Goal: Information Seeking & Learning: Find specific fact

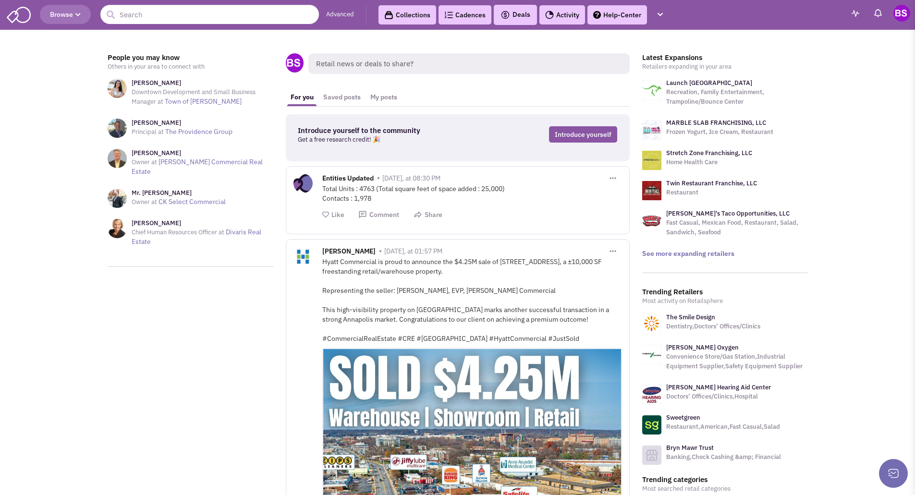
click at [420, 12] on link "Collections" at bounding box center [407, 14] width 58 height 19
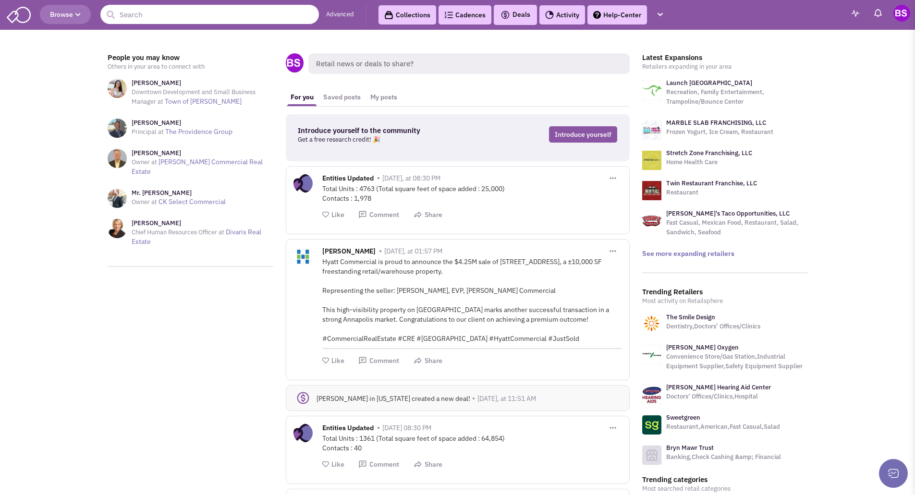
click at [155, 13] on input "text" at bounding box center [209, 14] width 218 height 19
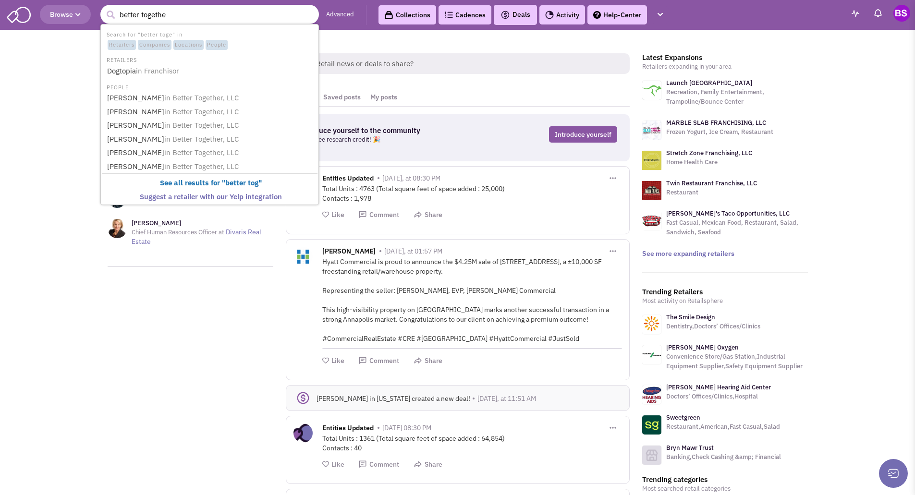
type input "better together"
click at [170, 181] on b "See all results for " better together "" at bounding box center [211, 182] width 120 height 9
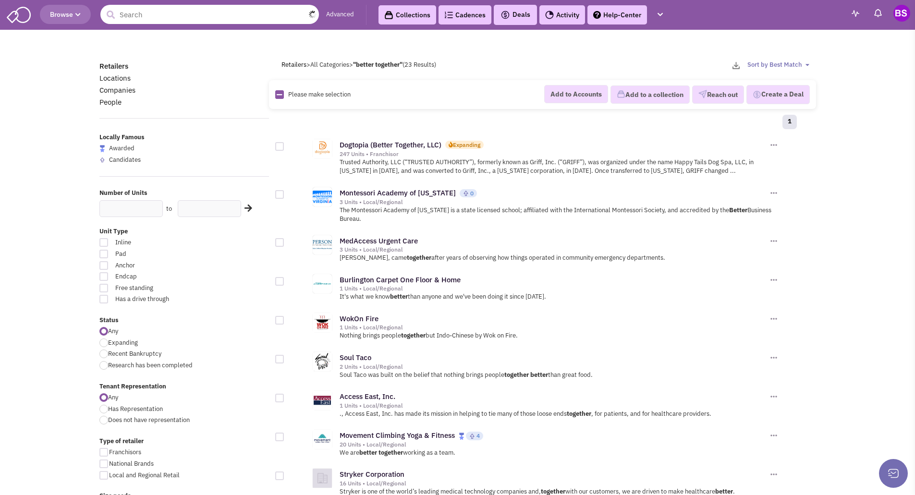
click at [158, 18] on input "text" at bounding box center [209, 14] width 218 height 19
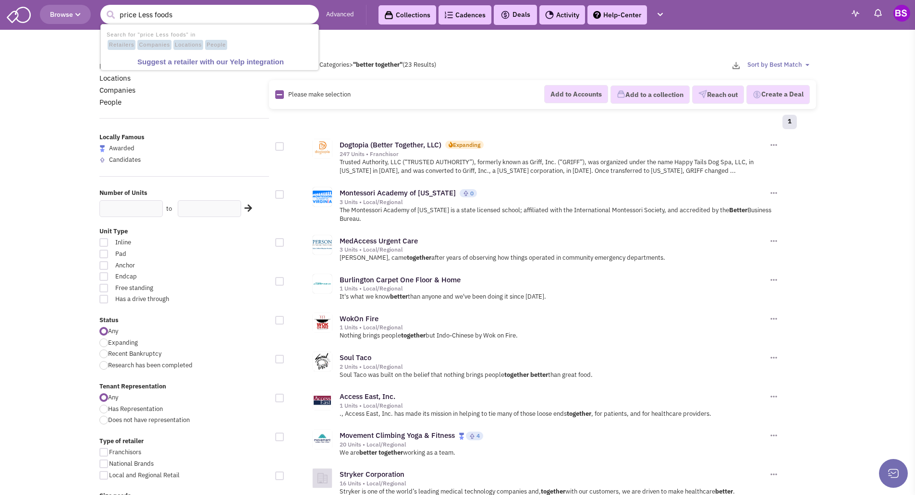
type input "price Less foods"
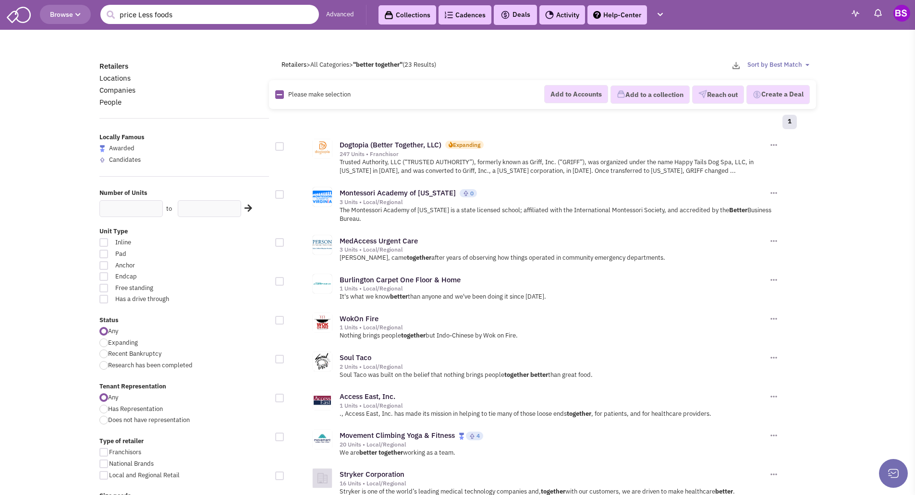
click at [194, 13] on input "price Less foods" at bounding box center [209, 14] width 218 height 19
click at [103, 8] on button "submit" at bounding box center [110, 15] width 14 height 14
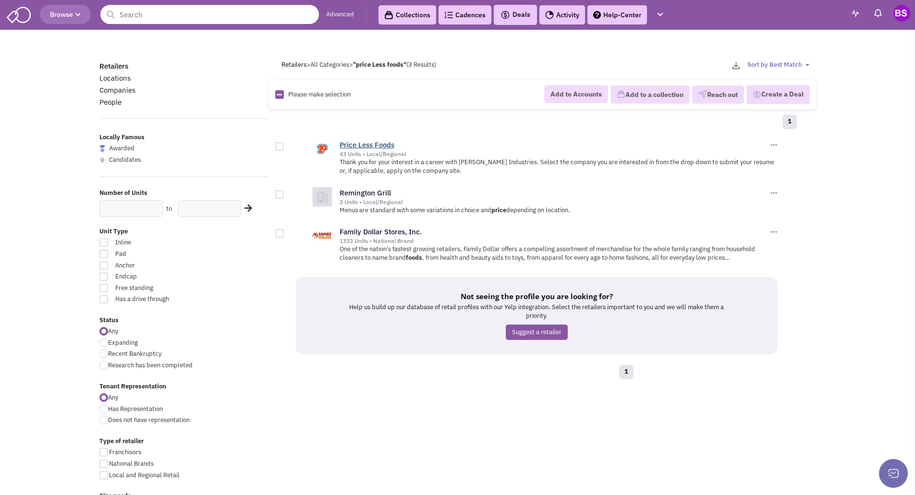
click at [376, 142] on link "Price Less Foods" at bounding box center [366, 144] width 55 height 9
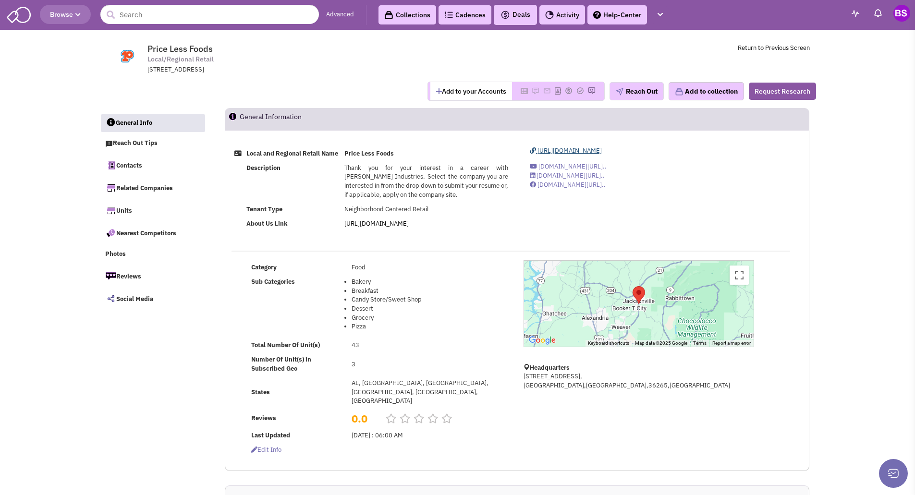
click at [600, 148] on span "https://www.mypricelessfoods.com/" at bounding box center [569, 150] width 64 height 8
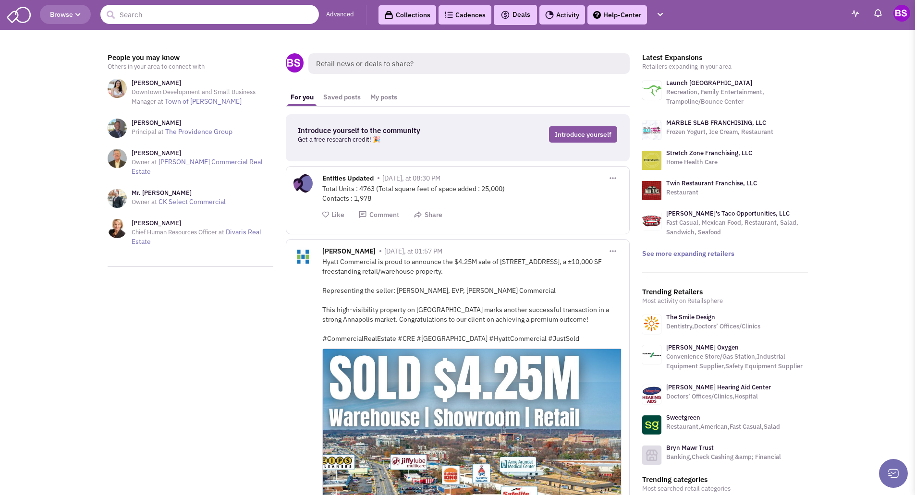
click at [171, 23] on input "text" at bounding box center [209, 14] width 218 height 19
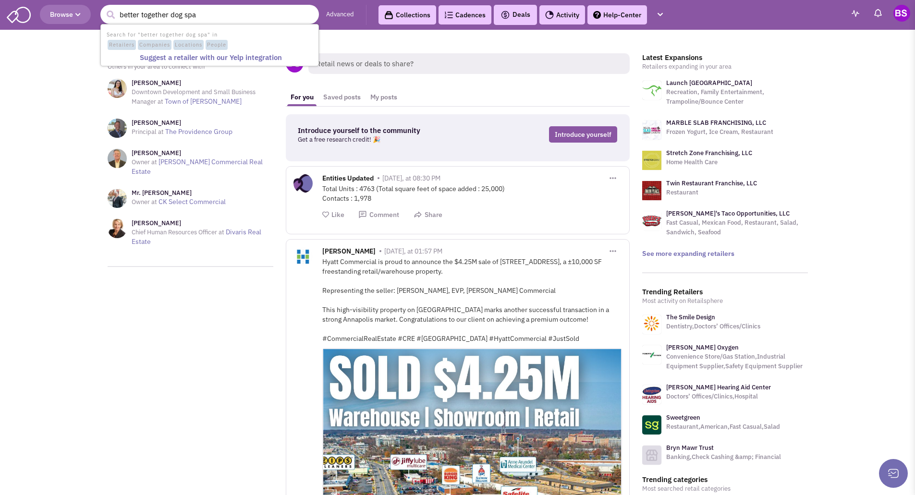
type input "better together dog spa"
click at [103, 8] on button "submit" at bounding box center [110, 15] width 14 height 14
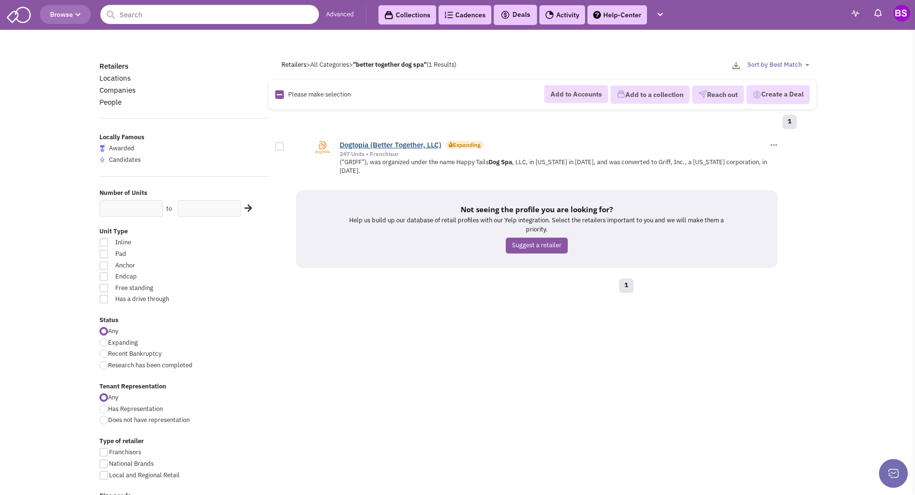
click at [381, 146] on link "Dogtopia (Better Together, LLC)" at bounding box center [390, 144] width 102 height 9
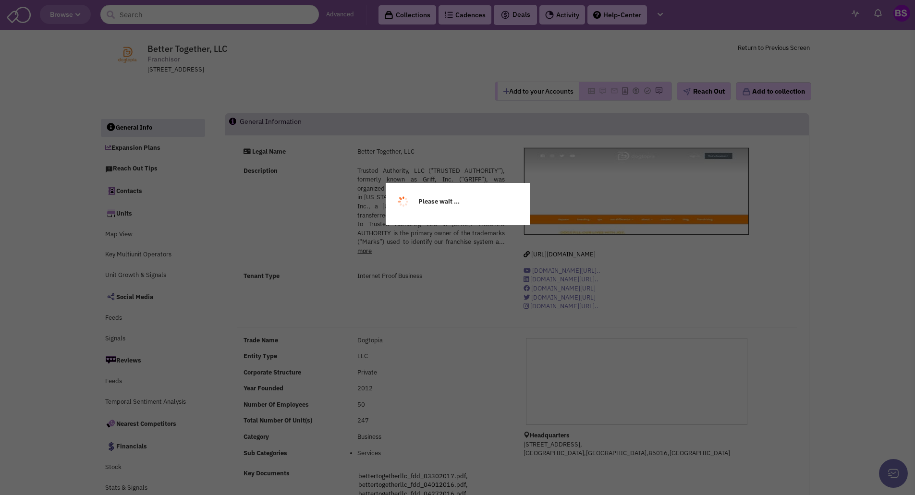
select select
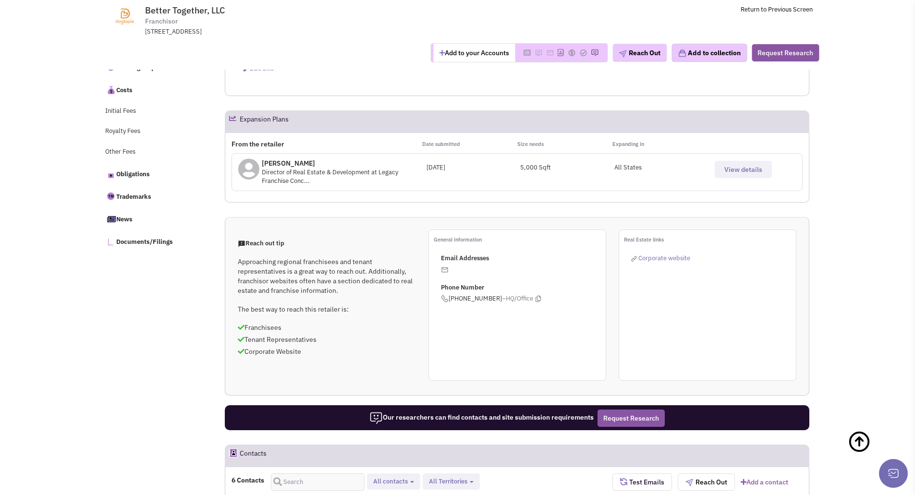
scroll to position [432, 0]
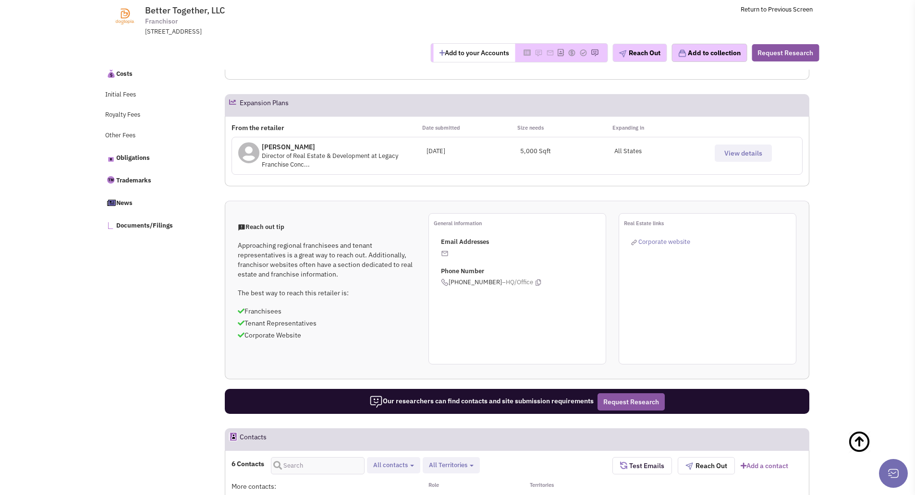
click at [663, 241] on span "Corporate website" at bounding box center [664, 242] width 52 height 8
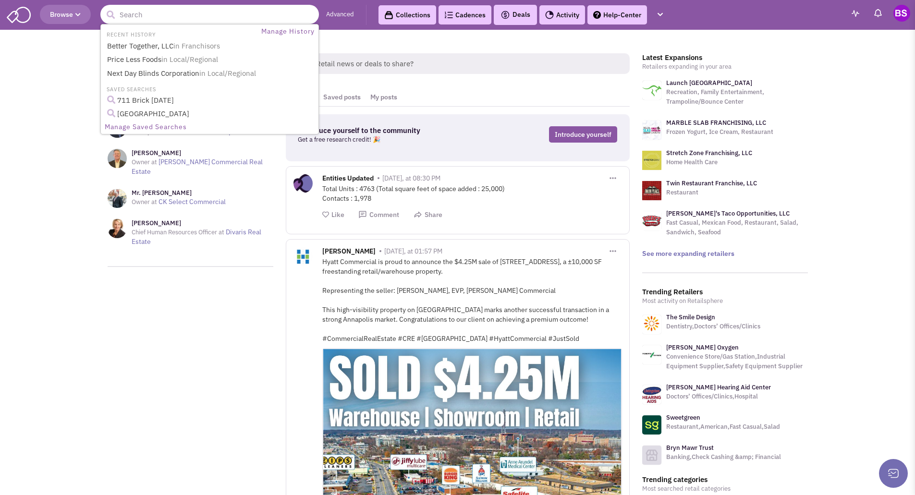
click at [213, 12] on input "text" at bounding box center [209, 14] width 218 height 19
click at [180, 45] on span "in Franchisors" at bounding box center [196, 45] width 47 height 9
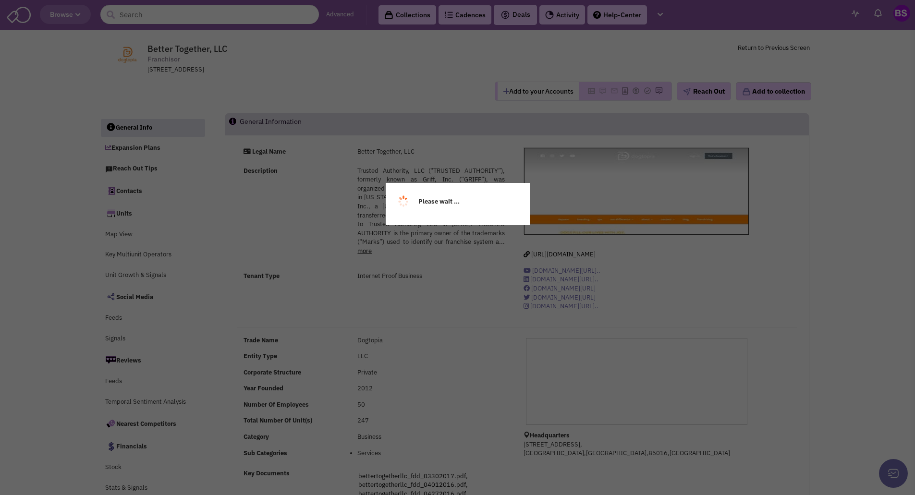
select select
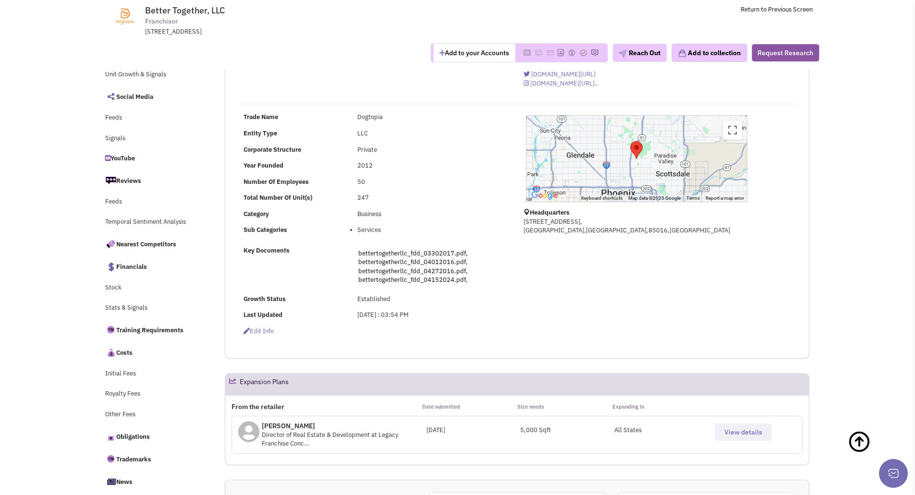
scroll to position [144, 0]
